Goal: Information Seeking & Learning: Learn about a topic

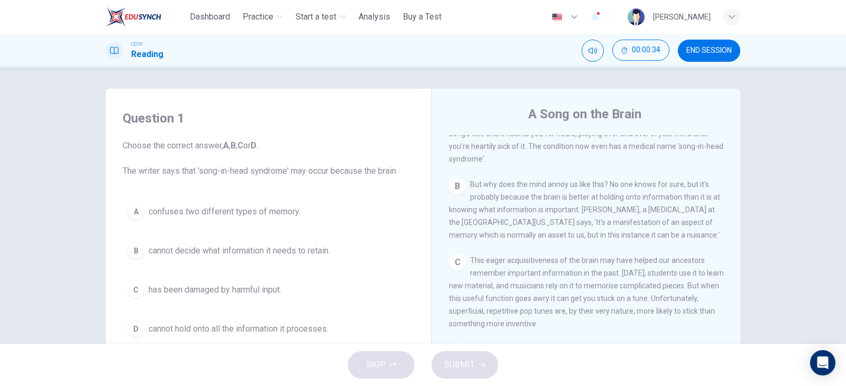
scroll to position [317, 0]
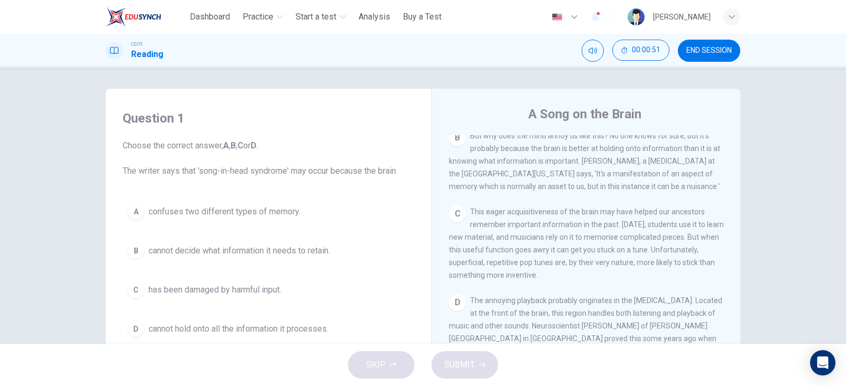
drag, startPoint x: 563, startPoint y: 249, endPoint x: 817, endPoint y: 190, distance: 260.9
click at [817, 190] on div "Question 1 Choose the correct answer, A , B , C or D . The writer says that 'so…" at bounding box center [423, 206] width 846 height 276
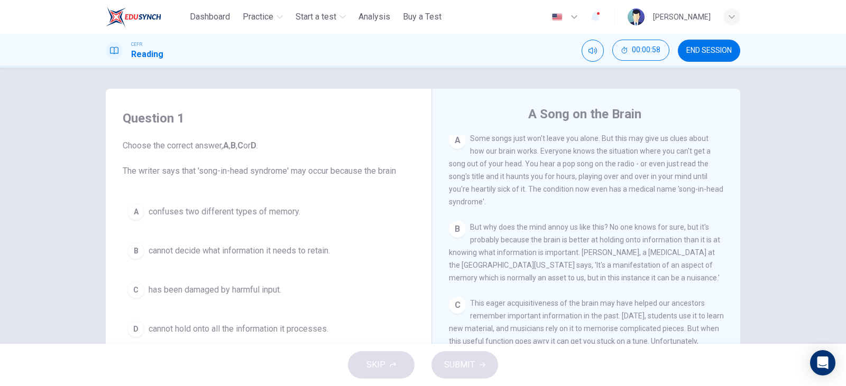
scroll to position [211, 0]
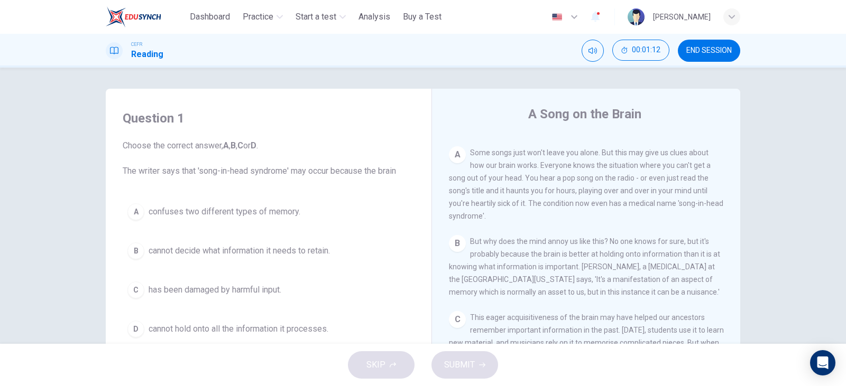
drag, startPoint x: 672, startPoint y: 295, endPoint x: 639, endPoint y: 297, distance: 33.3
click at [639, 297] on div "B But why does the mind annoy us like this? No one knows for sure, but it's pro…" at bounding box center [586, 266] width 275 height 63
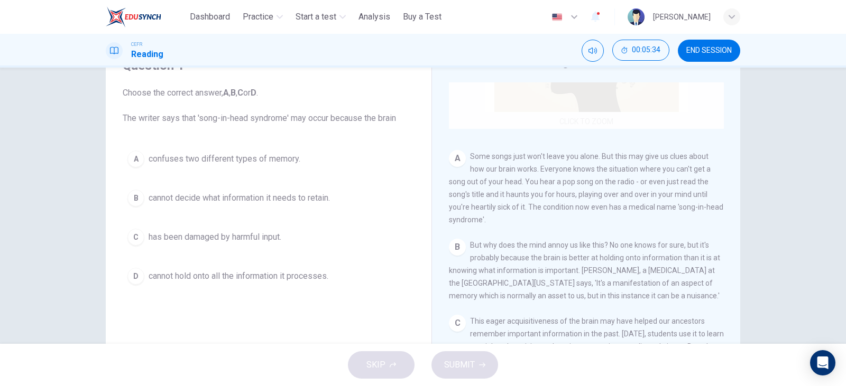
scroll to position [161, 0]
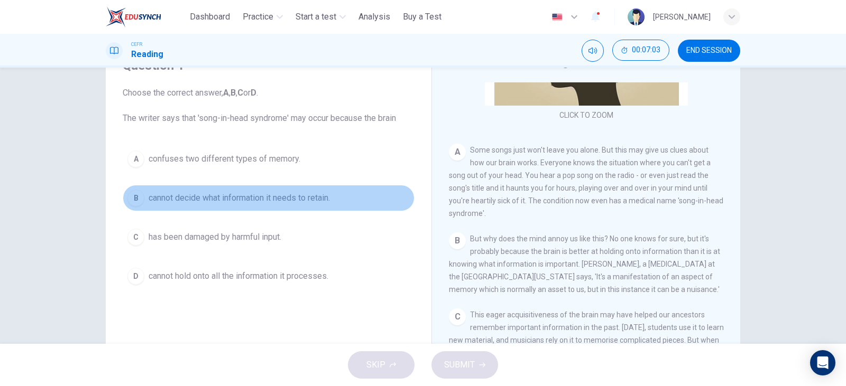
click at [187, 201] on span "cannot decide what information it needs to retain." at bounding box center [239, 198] width 181 height 13
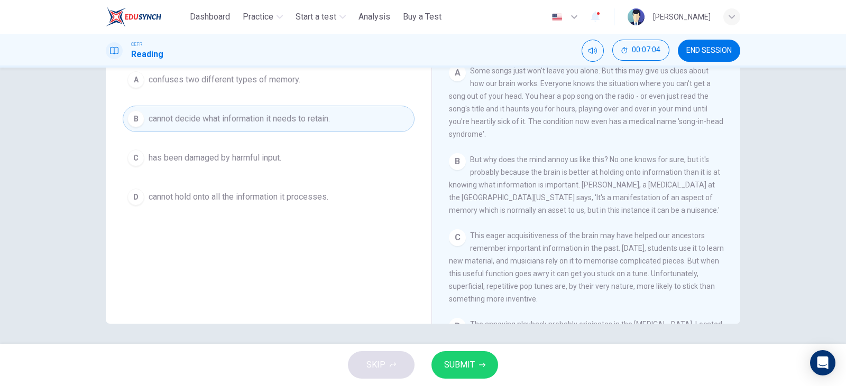
scroll to position [133, 0]
click at [486, 367] on button "SUBMIT" at bounding box center [464, 365] width 67 height 27
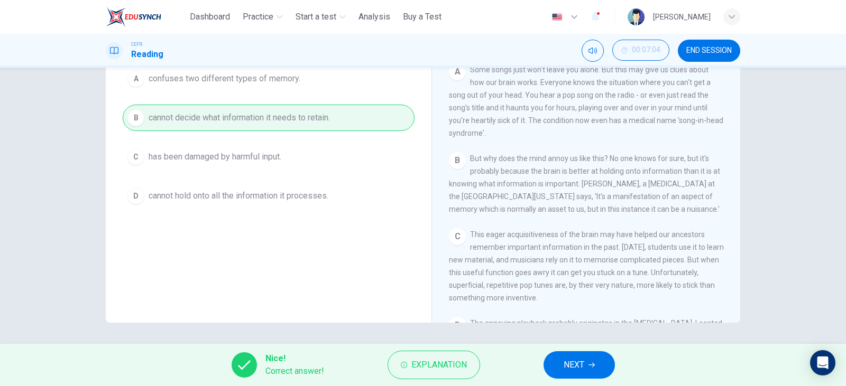
click at [568, 362] on span "NEXT" at bounding box center [573, 365] width 21 height 15
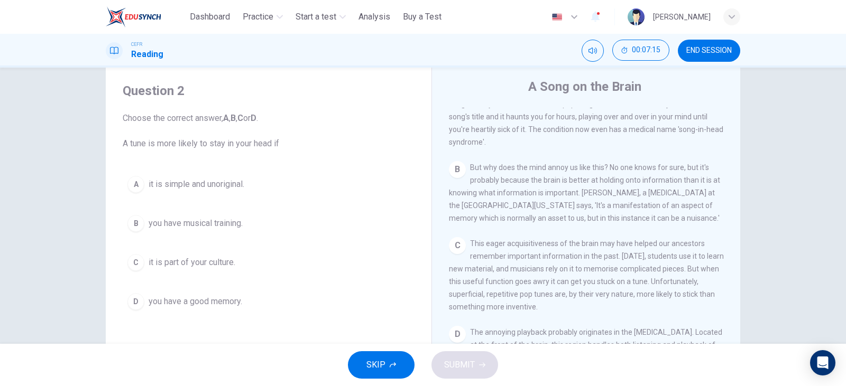
scroll to position [267, 0]
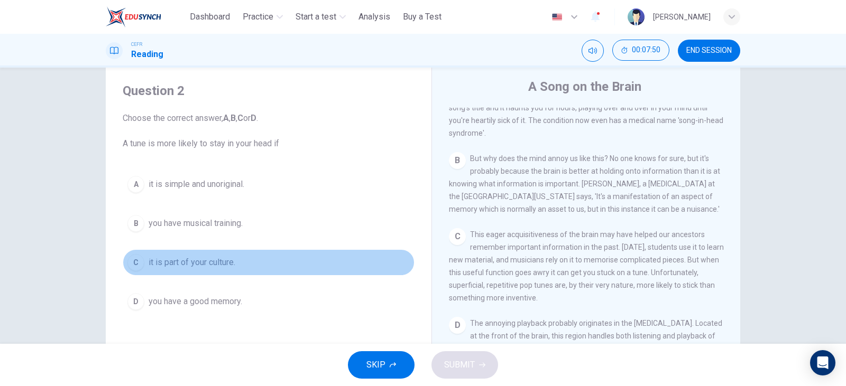
click at [210, 269] on span "it is part of your culture." at bounding box center [192, 262] width 87 height 13
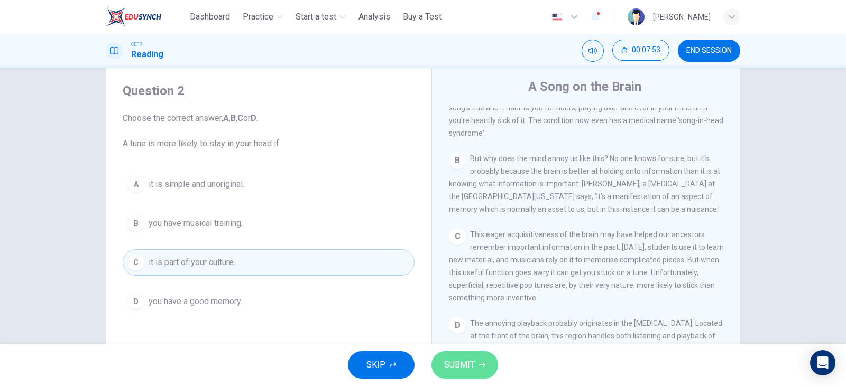
click at [453, 371] on span "SUBMIT" at bounding box center [459, 365] width 31 height 15
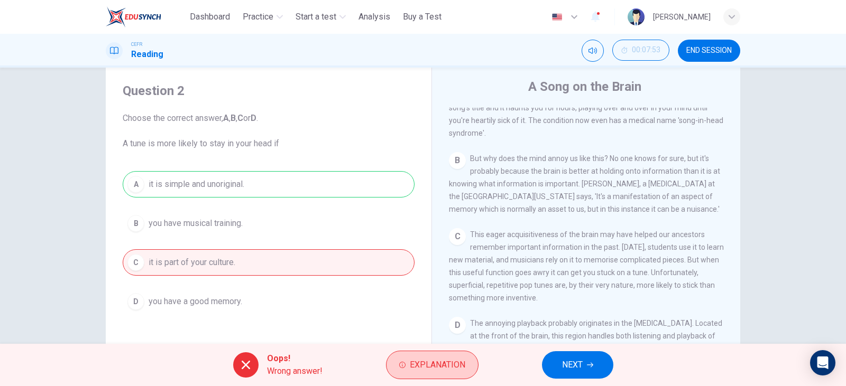
click at [423, 369] on span "Explanation" at bounding box center [438, 365] width 56 height 15
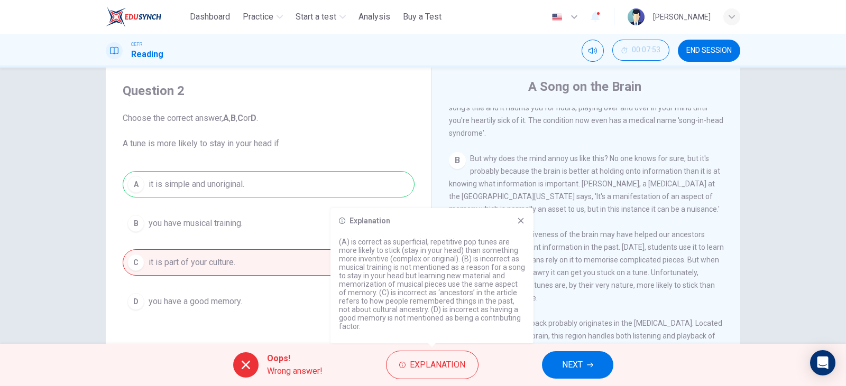
click at [754, 312] on div "Question 2 Choose the correct answer, A , B , C or D . A tune is more likely to…" at bounding box center [423, 244] width 668 height 367
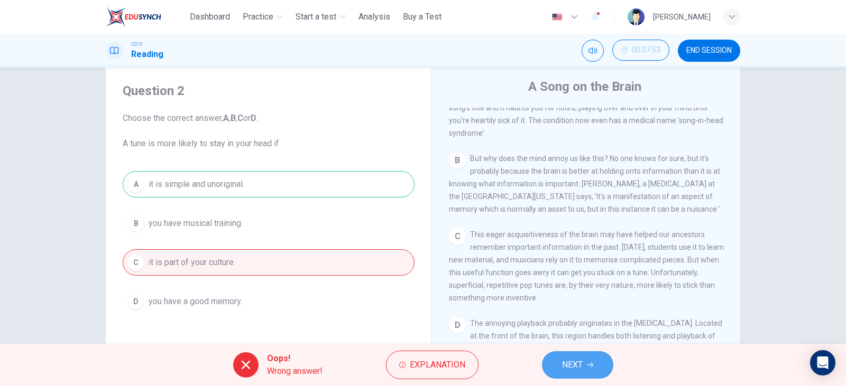
click at [585, 371] on button "NEXT" at bounding box center [577, 365] width 71 height 27
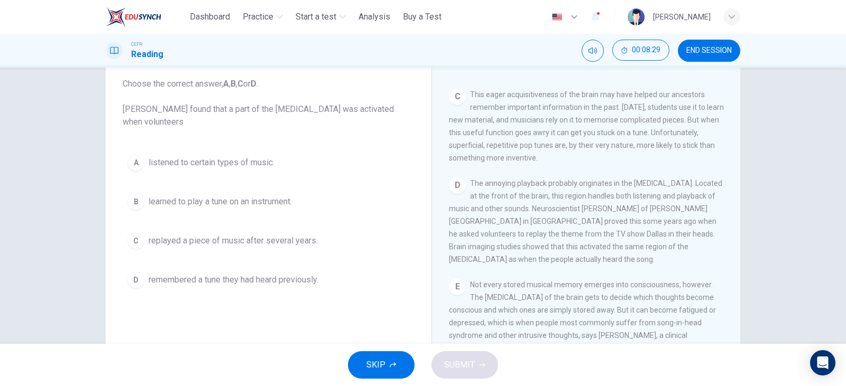
scroll to position [80, 0]
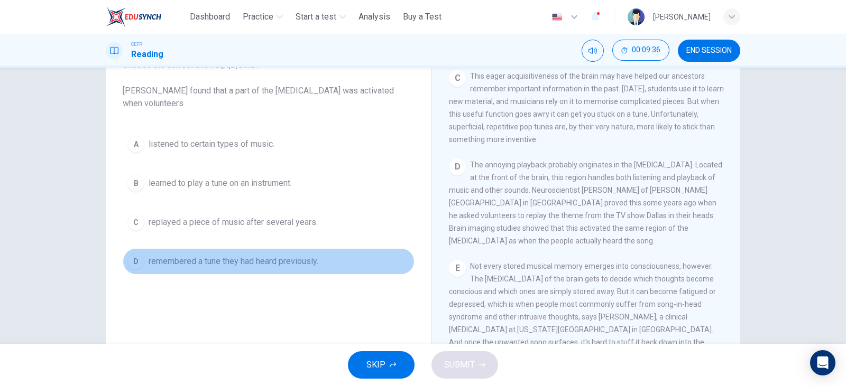
click at [239, 268] on button "D remembered a tune they had heard previously." at bounding box center [269, 261] width 292 height 26
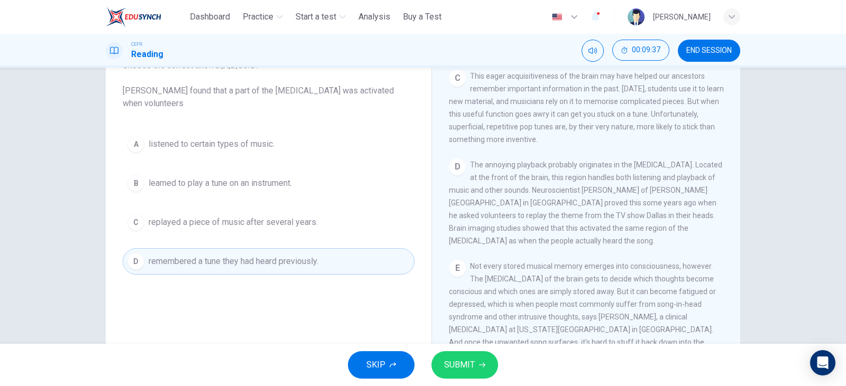
click at [470, 367] on span "SUBMIT" at bounding box center [459, 365] width 31 height 15
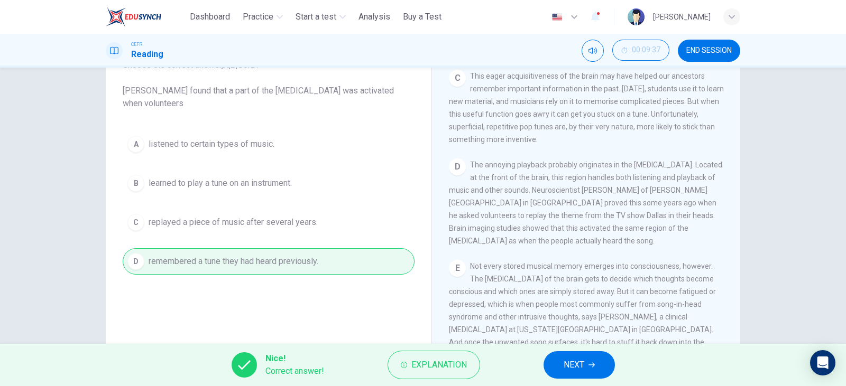
click at [592, 364] on icon "button" at bounding box center [591, 365] width 6 height 6
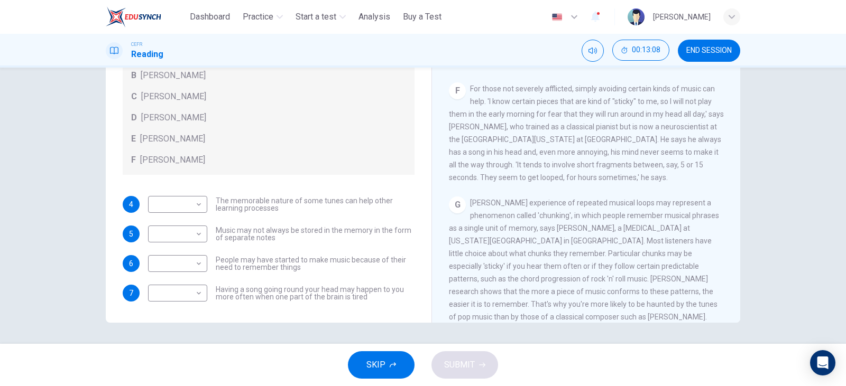
scroll to position [690, 0]
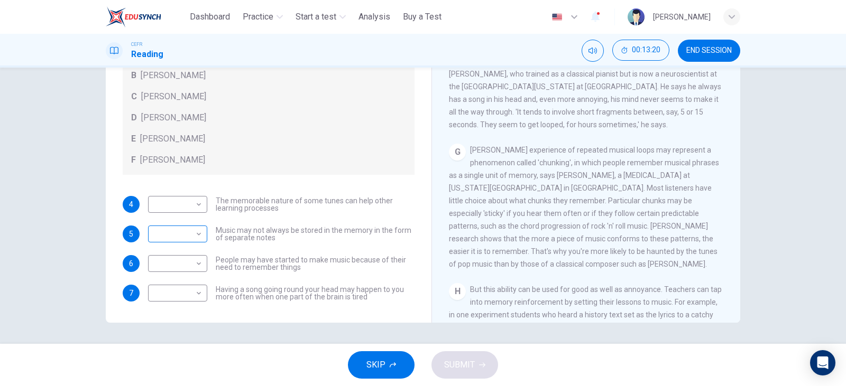
click at [172, 238] on body "This site uses cookies, as explained in our Privacy Policy . If you agree to th…" at bounding box center [423, 193] width 846 height 386
type input "*"
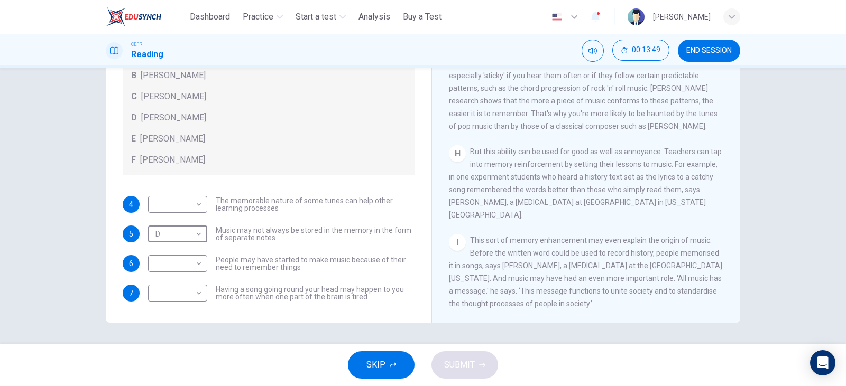
scroll to position [848, 0]
click at [191, 265] on body "This site uses cookies, as explained in our Privacy Policy . If you agree to th…" at bounding box center [423, 193] width 846 height 386
type input "*"
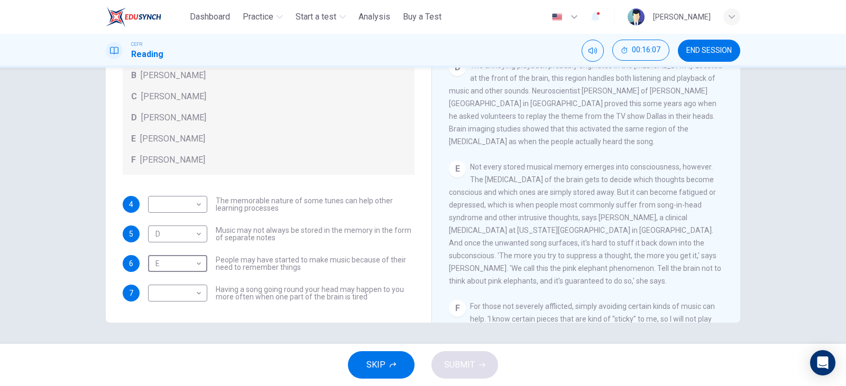
scroll to position [426, 0]
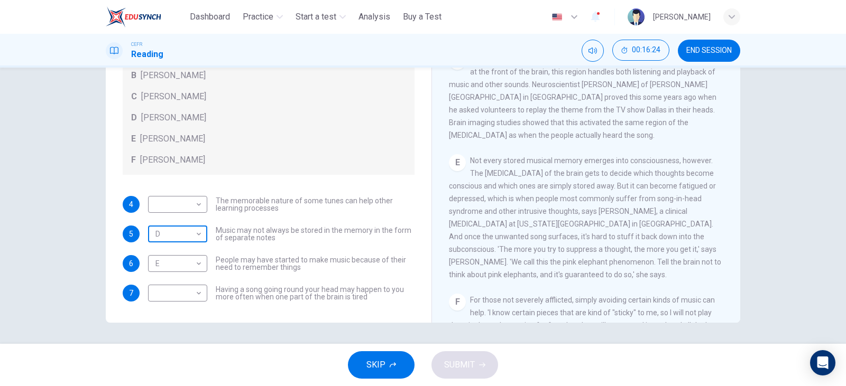
click at [188, 234] on body "This site uses cookies, as explained in our Privacy Policy . If you agree to th…" at bounding box center [423, 193] width 846 height 386
type input "*"
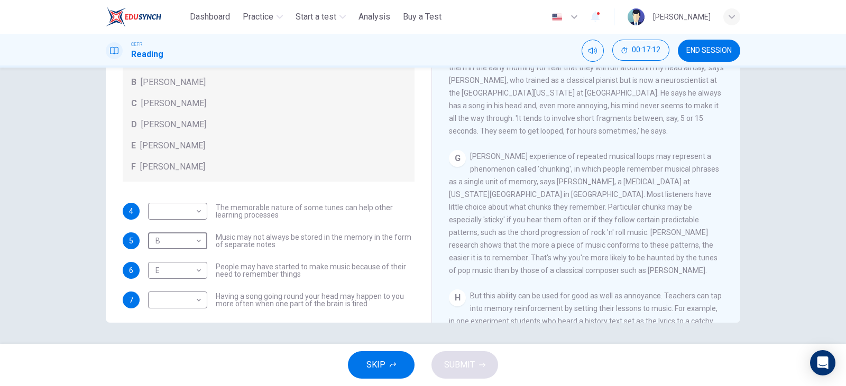
scroll to position [796, 0]
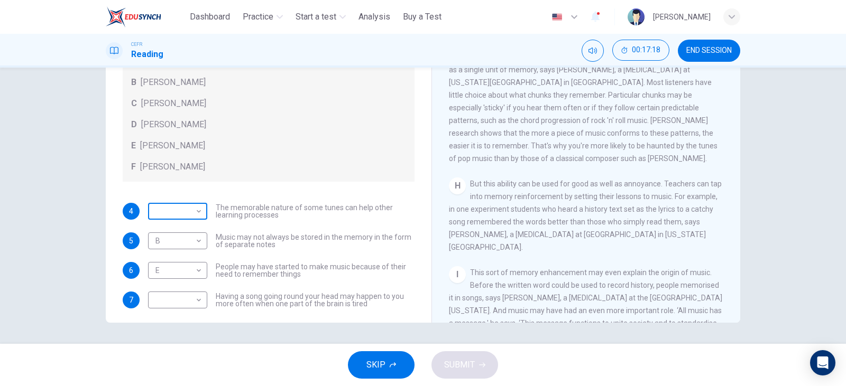
click at [169, 207] on body "This site uses cookies, as explained in our Privacy Policy . If you agree to th…" at bounding box center [423, 193] width 846 height 386
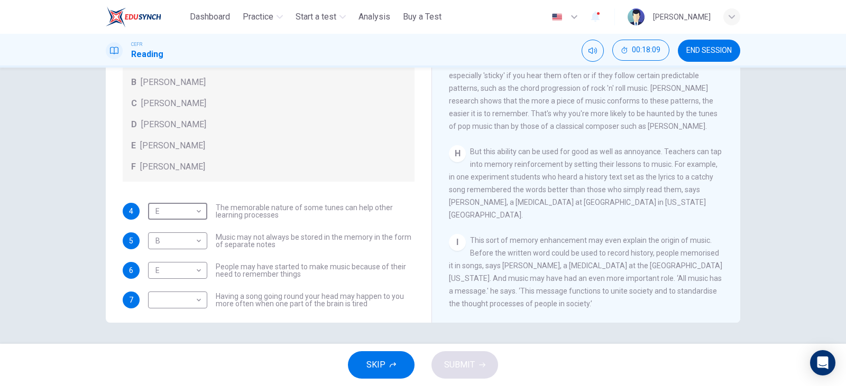
scroll to position [848, 0]
click at [183, 214] on body "This site uses cookies, as explained in our Privacy Policy . If you agree to th…" at bounding box center [423, 193] width 846 height 386
type input "*"
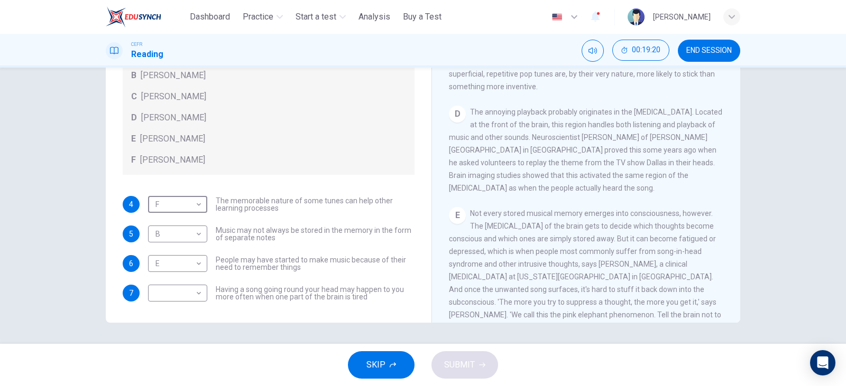
scroll to position [426, 0]
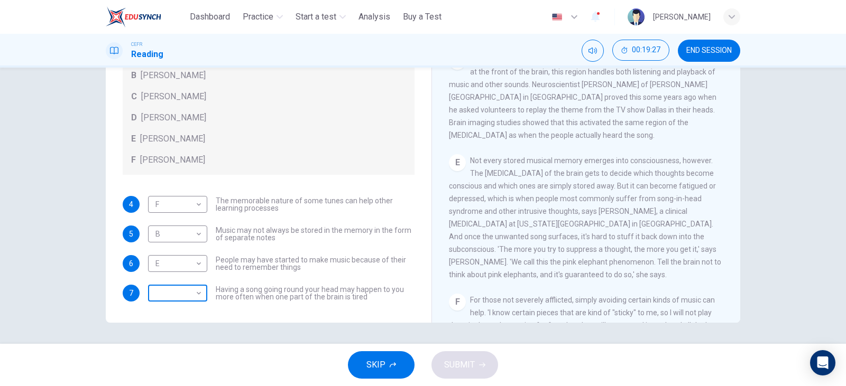
click at [170, 292] on body "This site uses cookies, as explained in our Privacy Policy . If you agree to th…" at bounding box center [423, 193] width 846 height 386
type input "*"
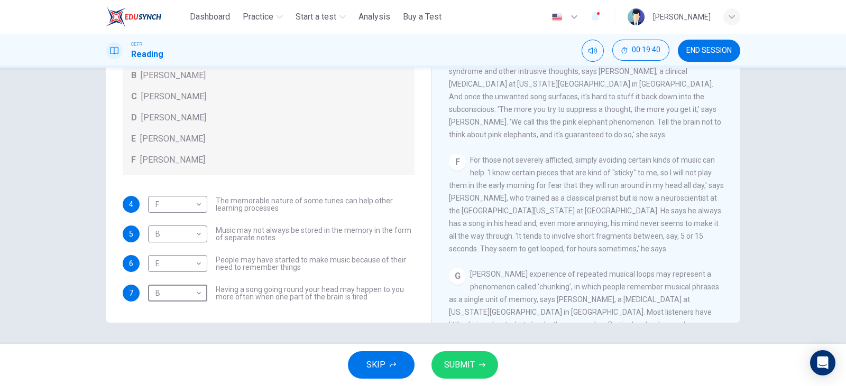
scroll to position [584, 0]
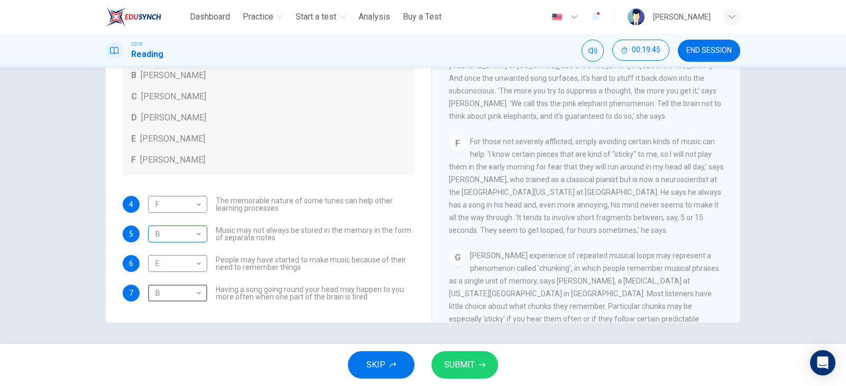
click at [177, 232] on body "This site uses cookies, as explained in our Privacy Policy . If you agree to th…" at bounding box center [423, 193] width 846 height 386
type input "*"
click at [433, 353] on div "SKIP SUBMIT" at bounding box center [423, 365] width 846 height 42
click at [459, 360] on span "SUBMIT" at bounding box center [459, 365] width 31 height 15
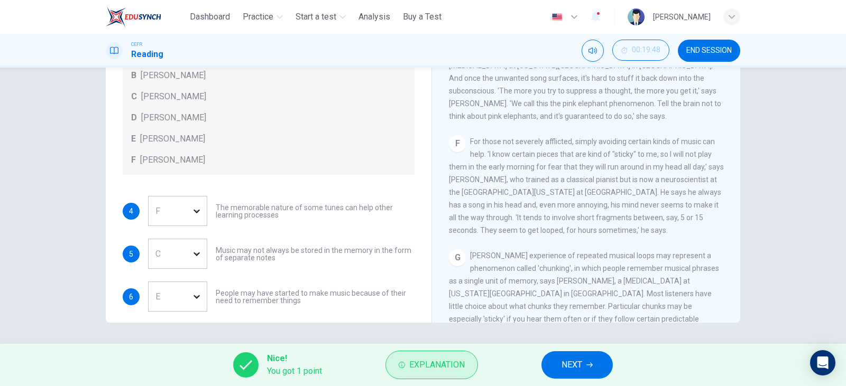
click at [416, 373] on button "Explanation" at bounding box center [431, 365] width 93 height 29
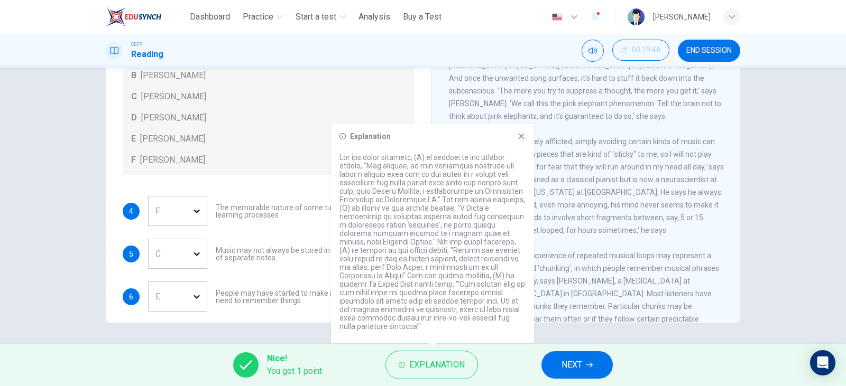
click at [577, 362] on span "NEXT" at bounding box center [571, 365] width 21 height 15
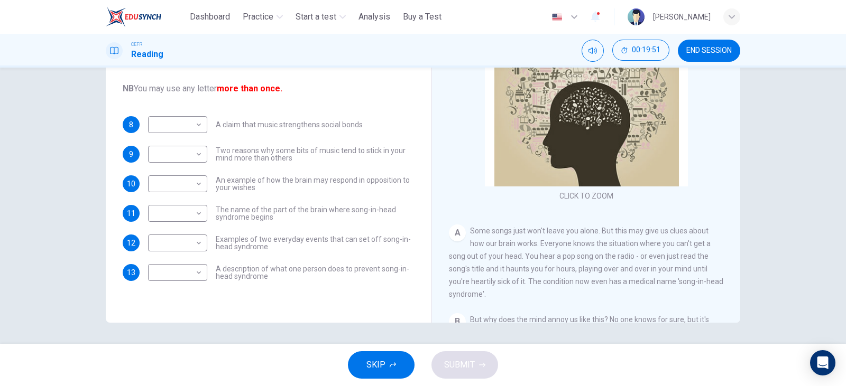
click at [718, 49] on span "END SESSION" at bounding box center [708, 51] width 45 height 8
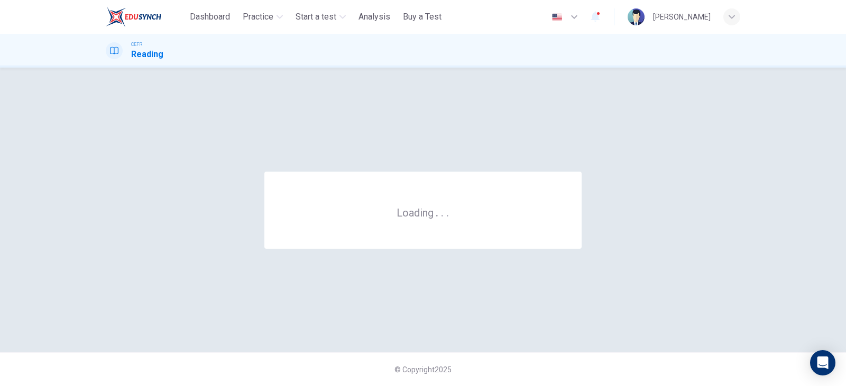
scroll to position [0, 0]
